Goal: Find specific page/section: Find specific page/section

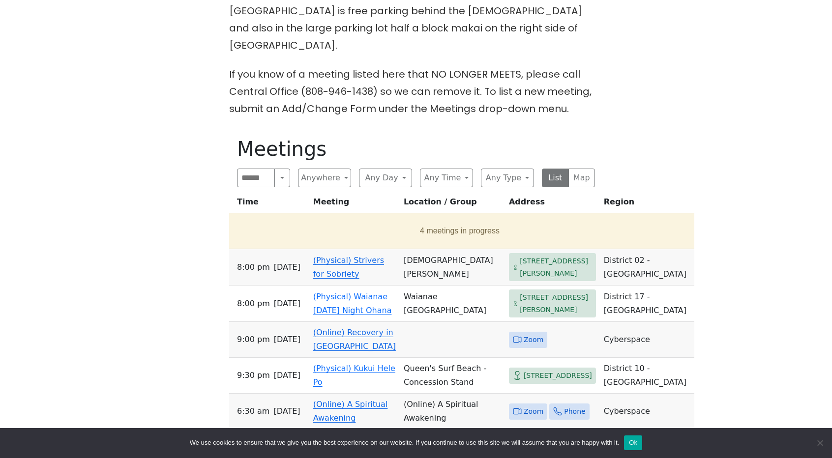
scroll to position [442, 0]
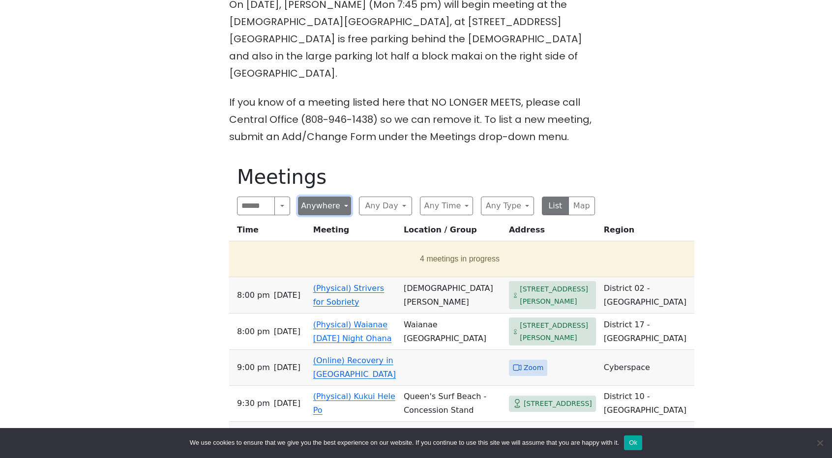
click at [337, 197] on button "Anywhere" at bounding box center [324, 206] width 53 height 19
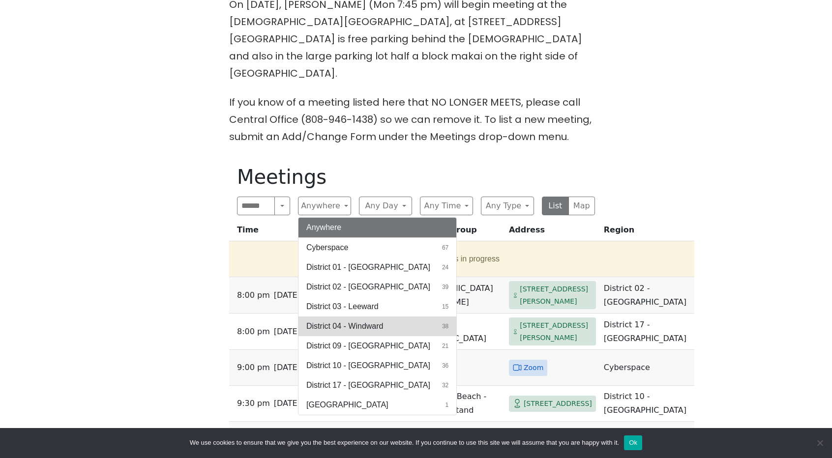
click at [373, 321] on span "District 04 - Windward" at bounding box center [344, 327] width 77 height 12
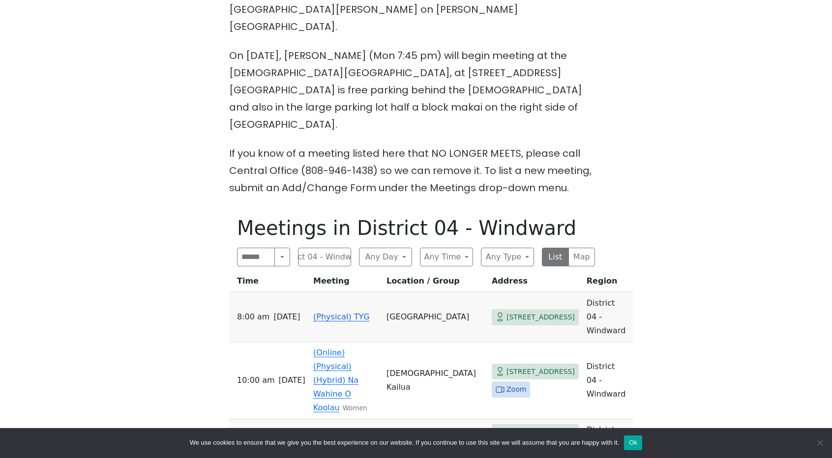
scroll to position [419, 0]
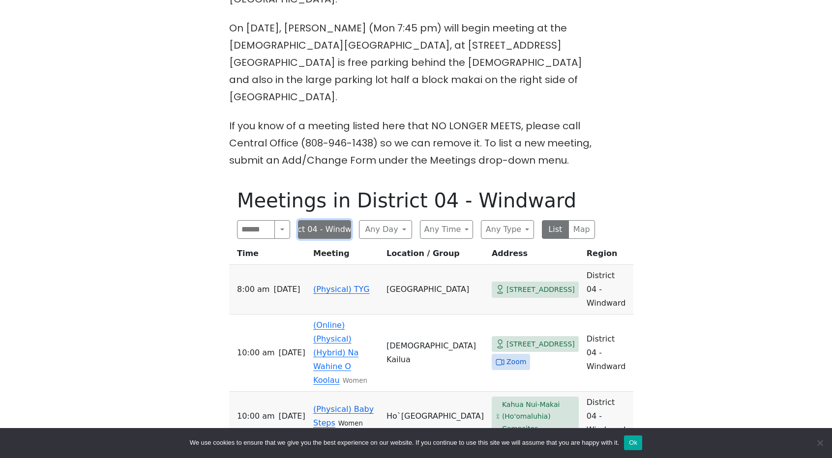
click at [338, 220] on button "District 04 - Windward" at bounding box center [324, 229] width 53 height 19
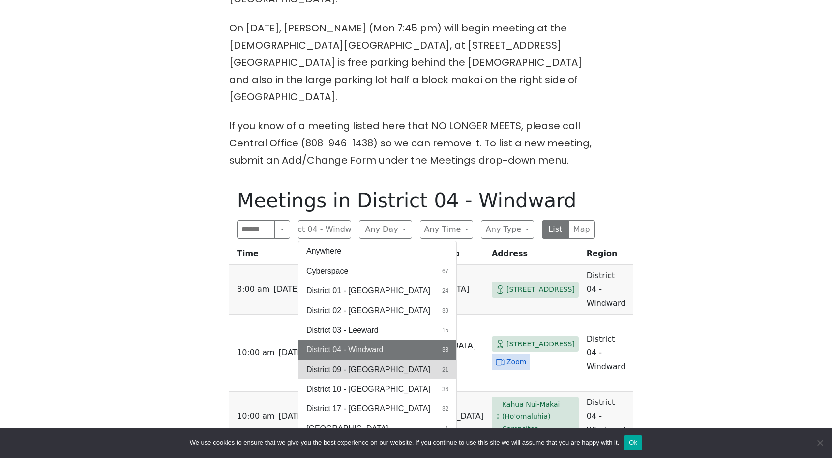
click at [394, 364] on span "District 09 - [GEOGRAPHIC_DATA]" at bounding box center [368, 370] width 124 height 12
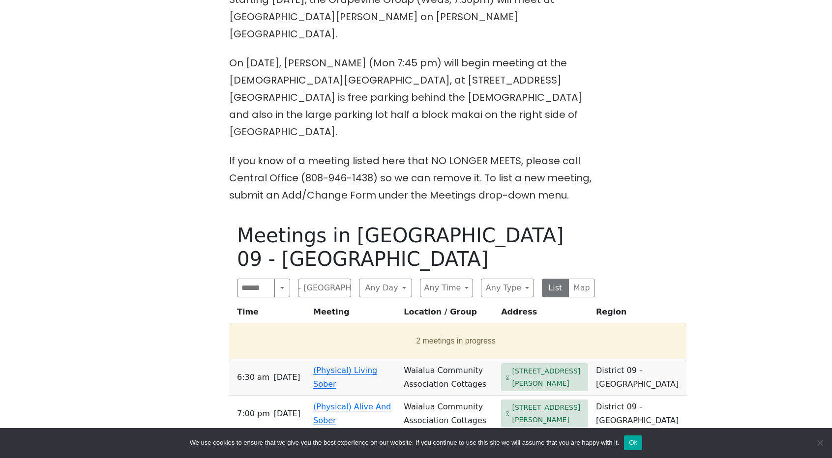
scroll to position [396, 0]
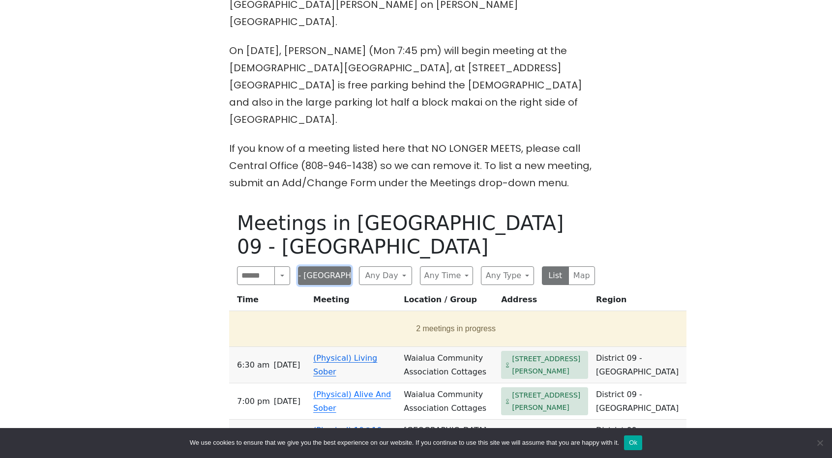
click at [332, 266] on button "District 09 - [GEOGRAPHIC_DATA]" at bounding box center [324, 275] width 53 height 19
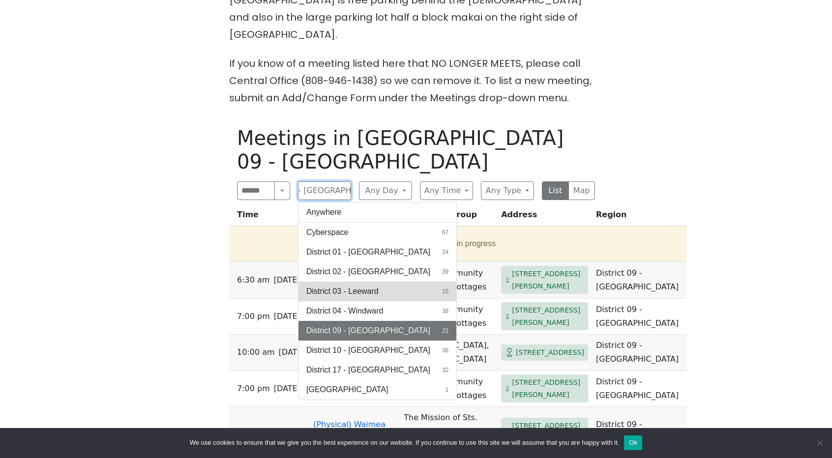
scroll to position [495, 0]
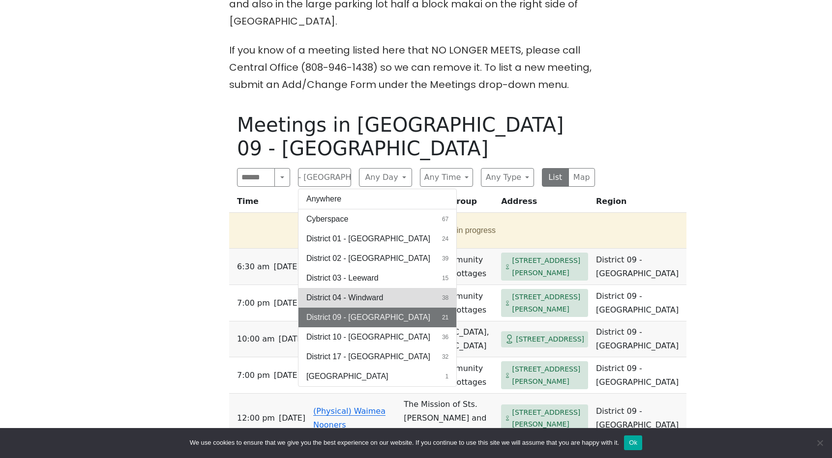
click at [371, 292] on span "District 04 - Windward" at bounding box center [344, 298] width 77 height 12
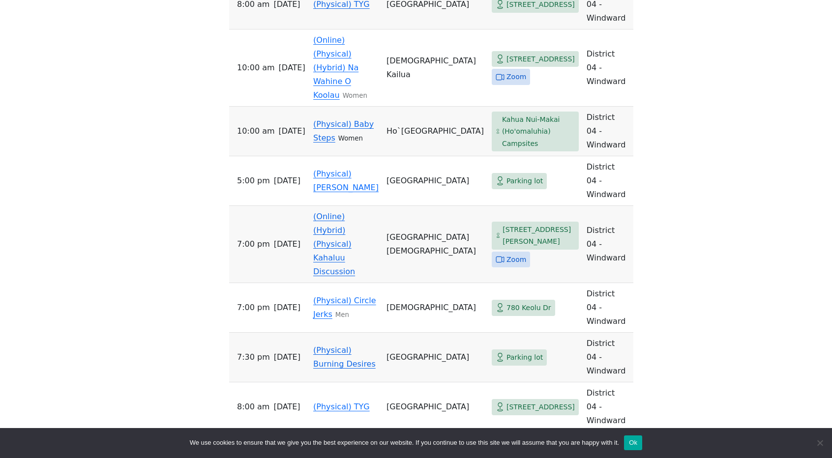
scroll to position [708, 0]
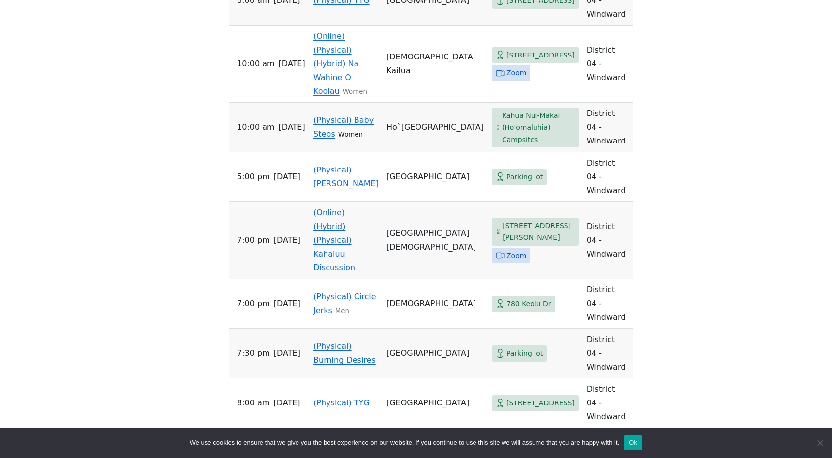
scroll to position [495, 0]
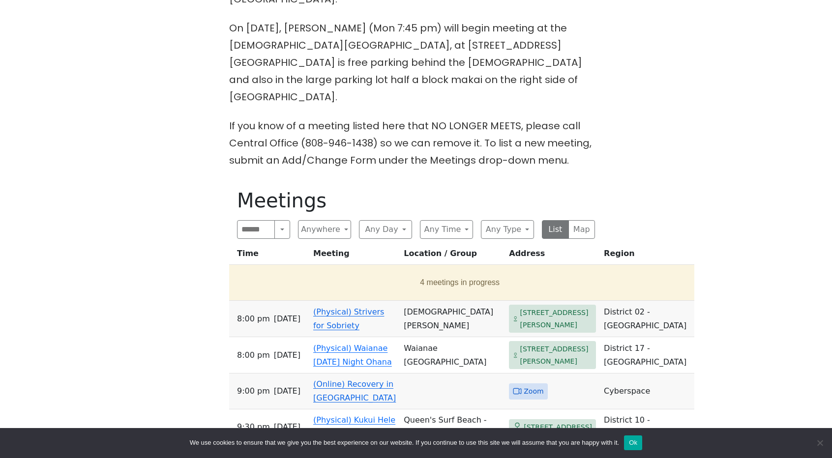
scroll to position [442, 0]
